Goal: Information Seeking & Learning: Understand process/instructions

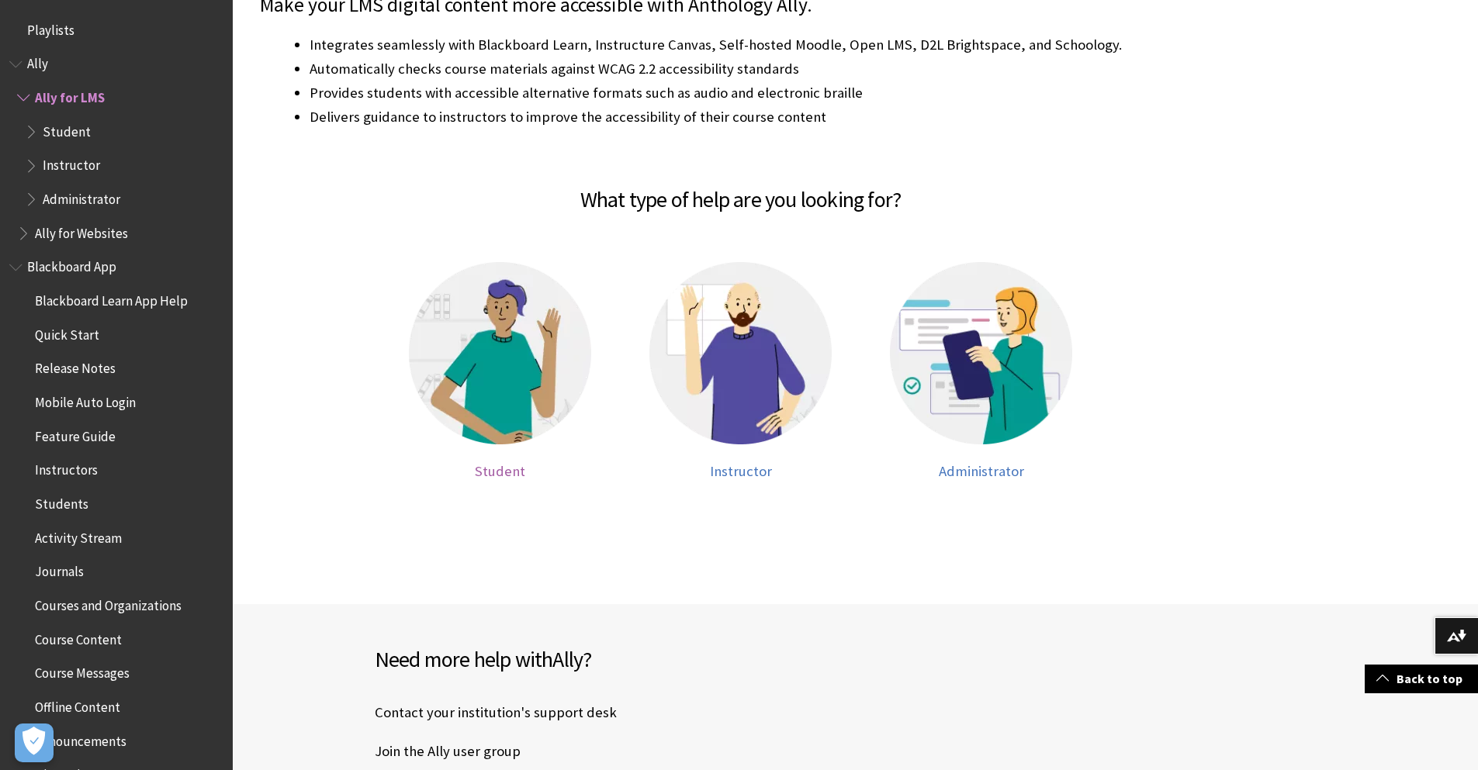
scroll to position [388, 0]
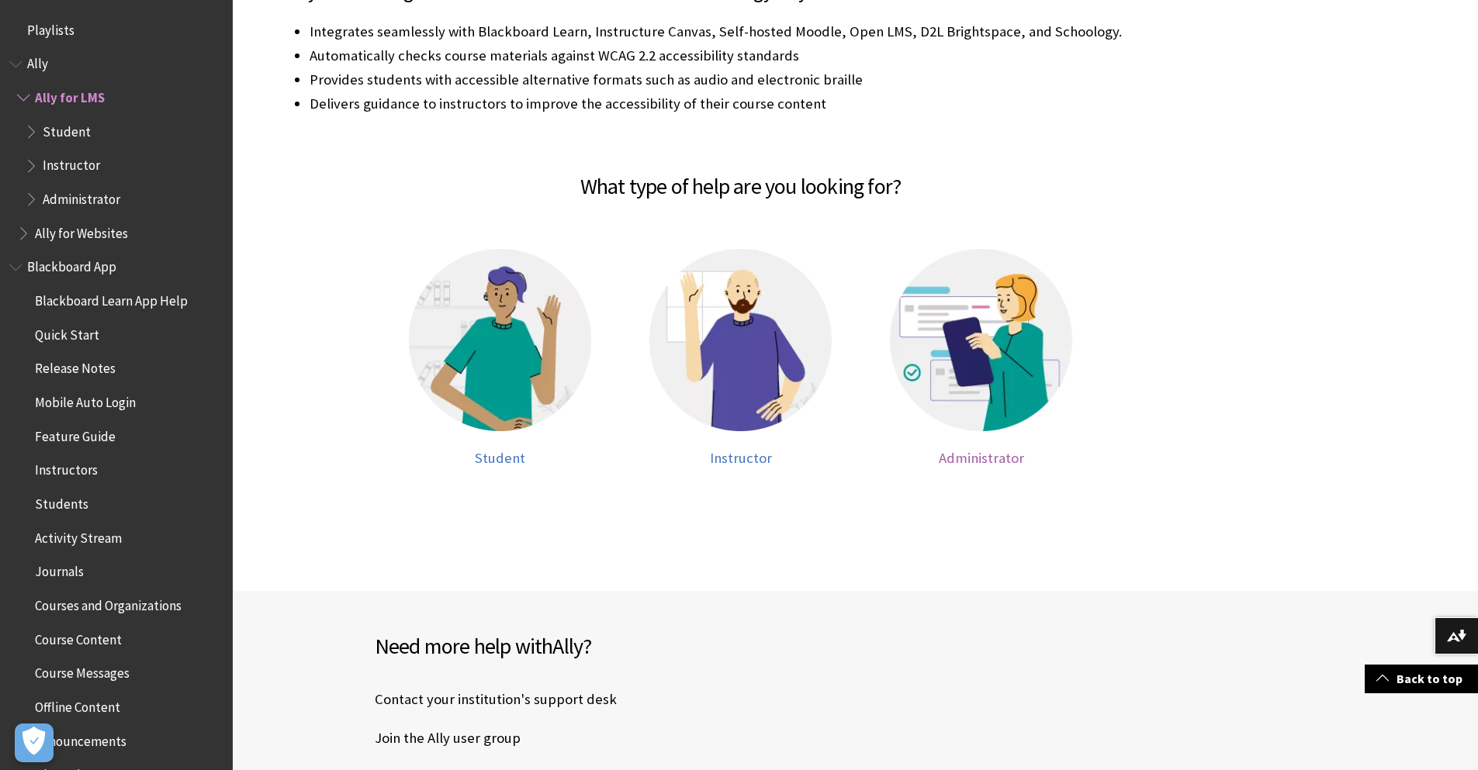
click at [935, 405] on img at bounding box center [981, 340] width 182 height 182
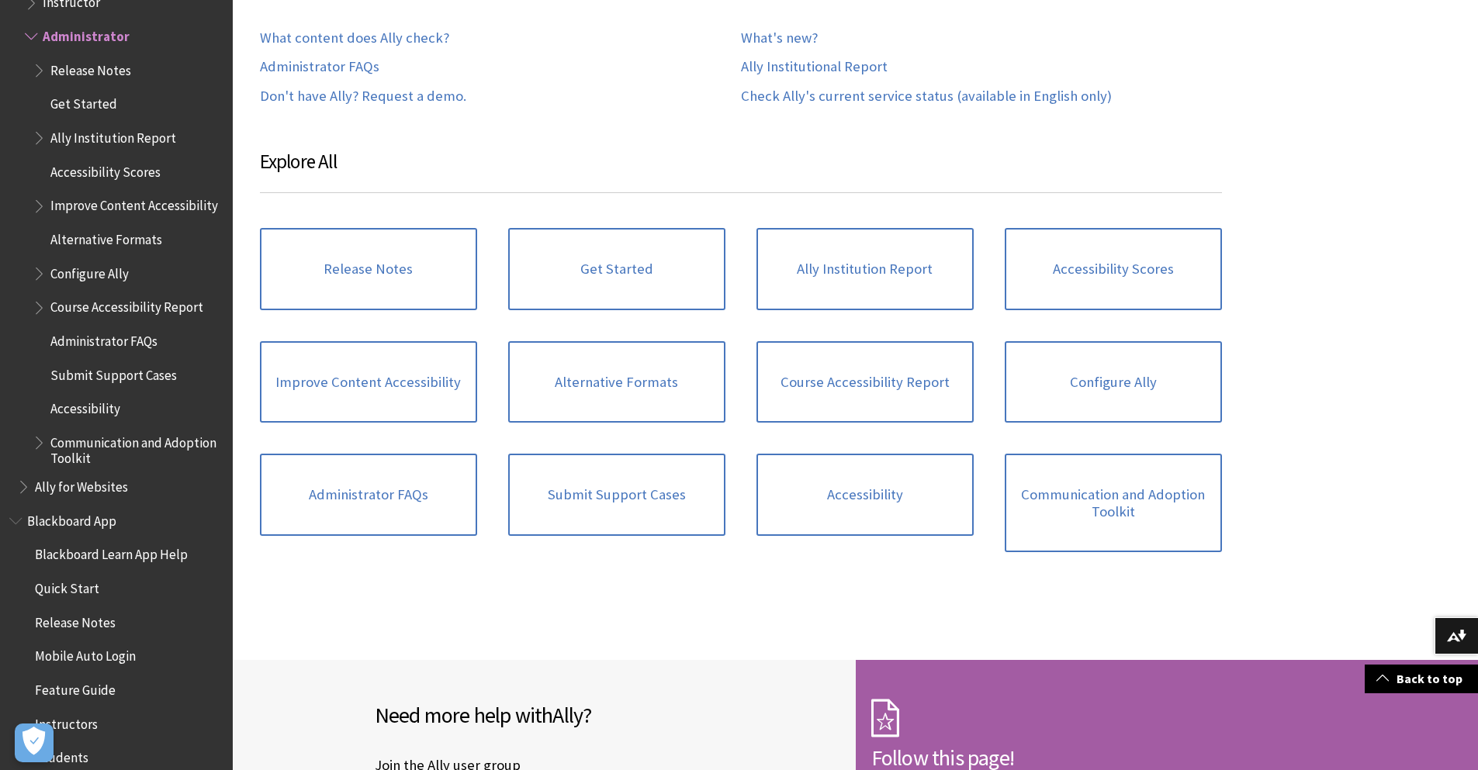
scroll to position [853, 0]
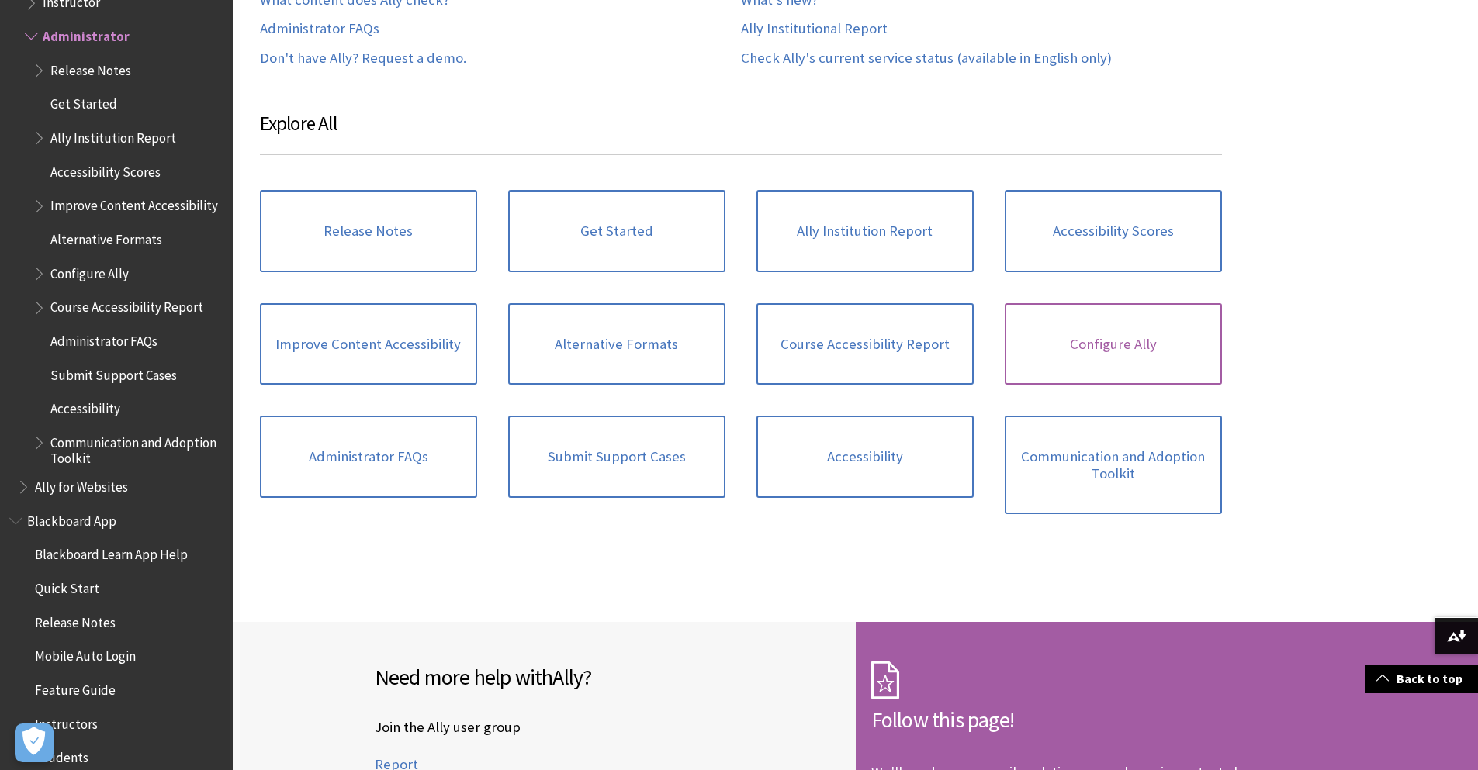
click at [1102, 342] on link "Configure Ally" at bounding box center [1113, 344] width 217 height 82
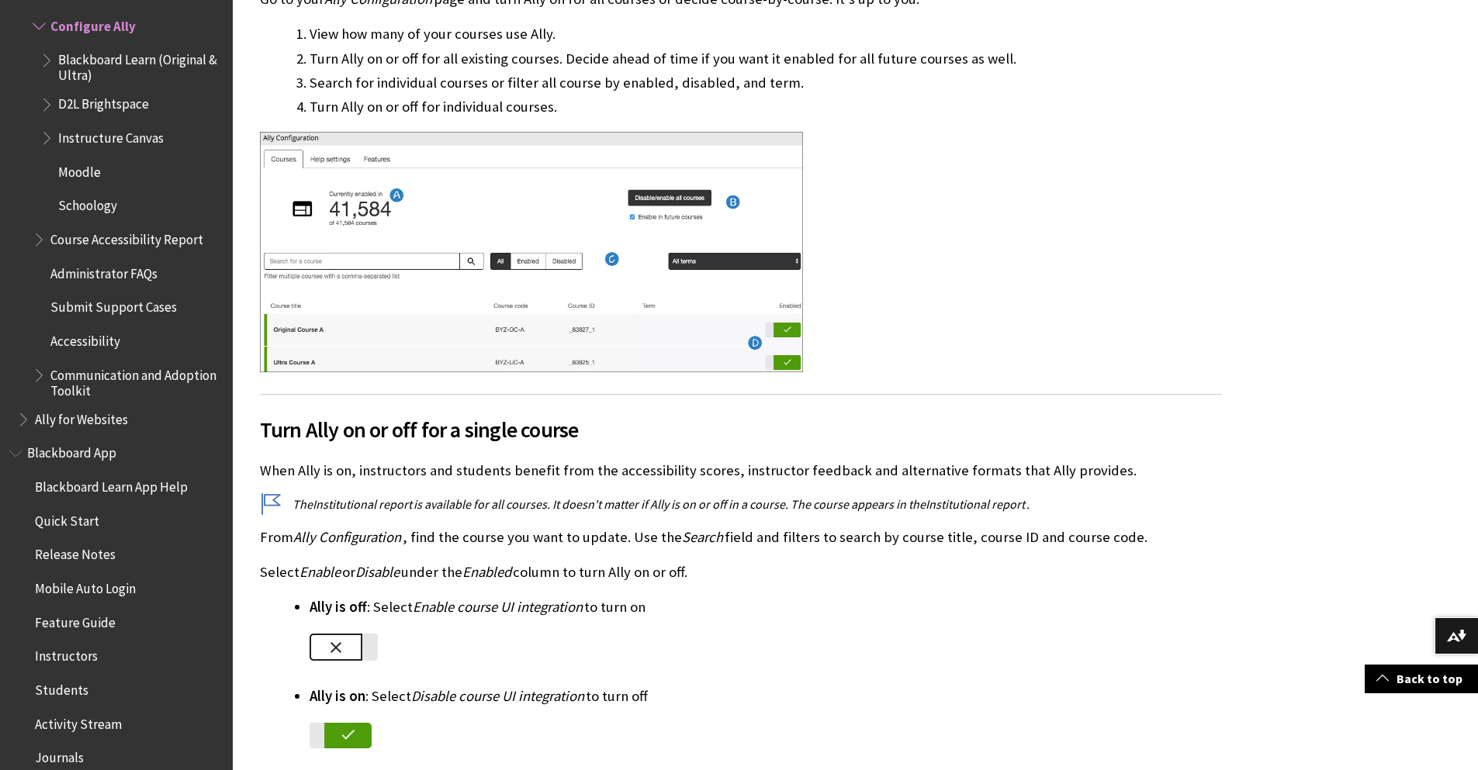
scroll to position [931, 0]
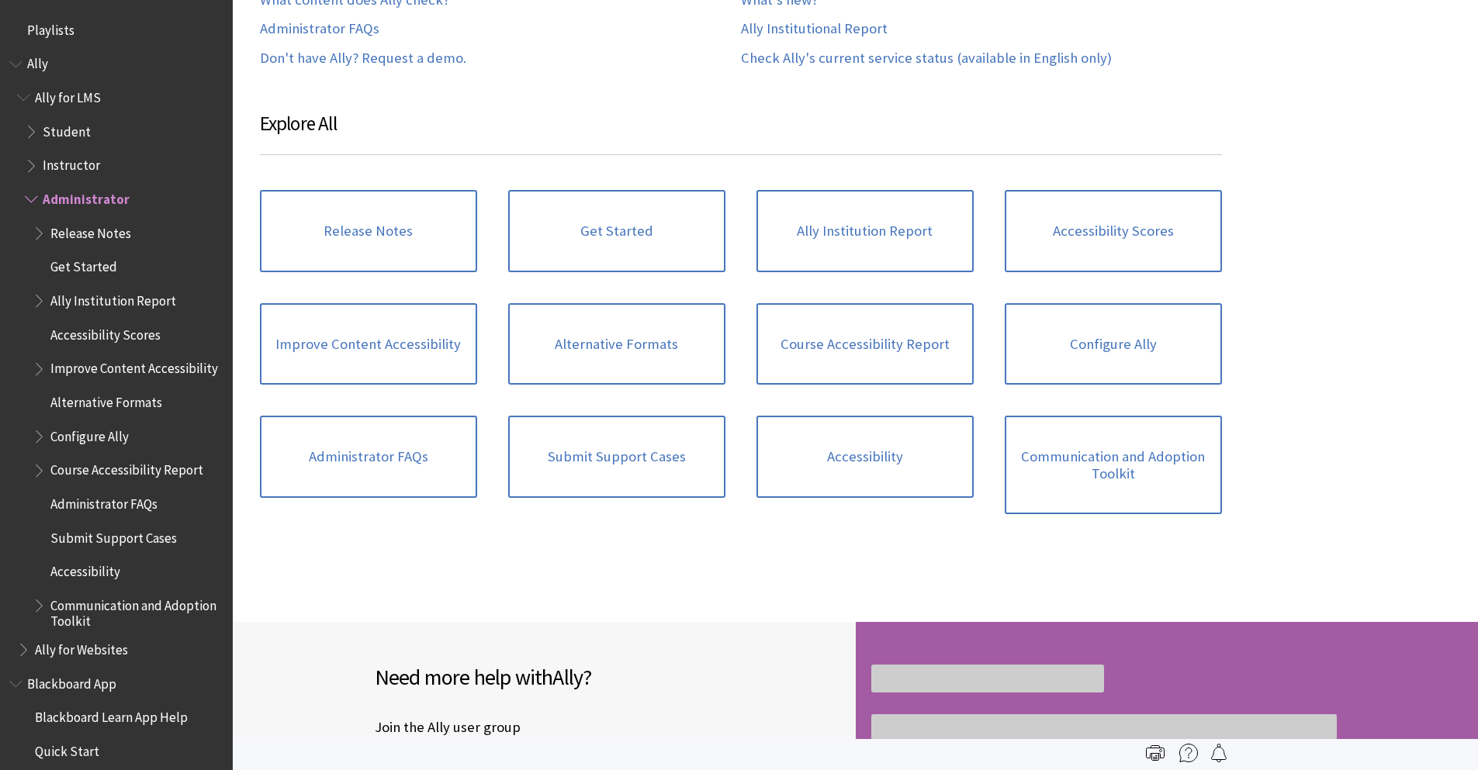
scroll to position [163, 0]
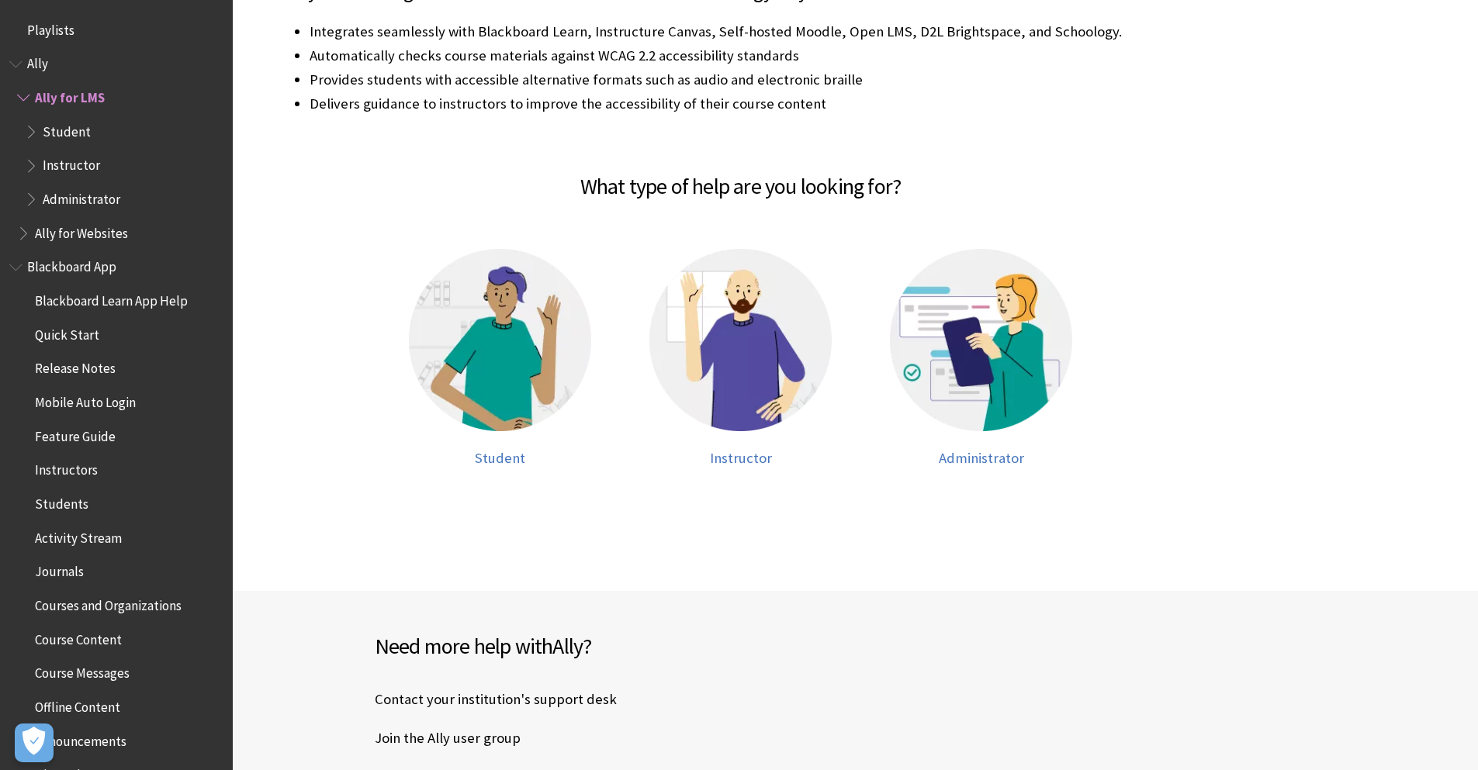
scroll to position [61, 0]
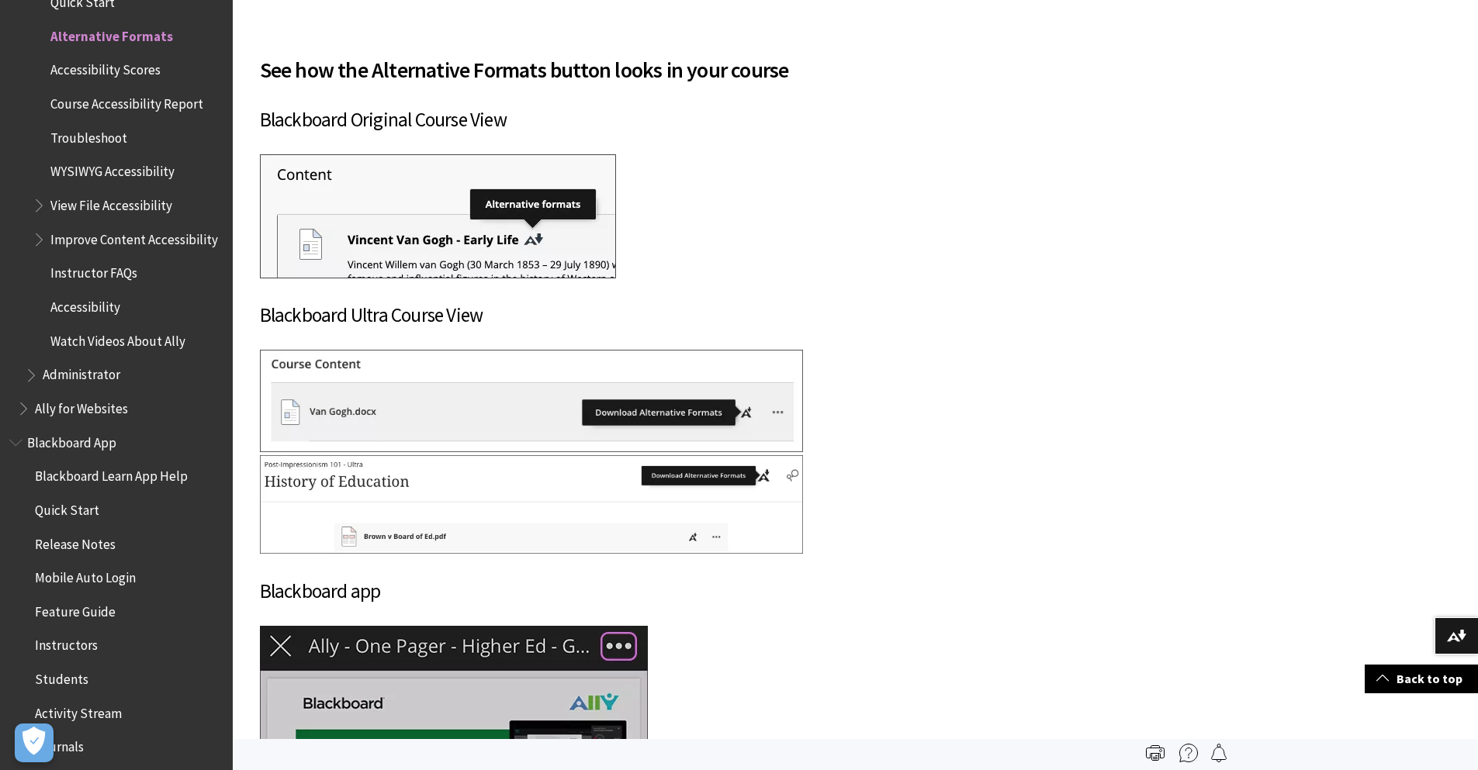
scroll to position [4850, 0]
